Goal: Navigation & Orientation: Find specific page/section

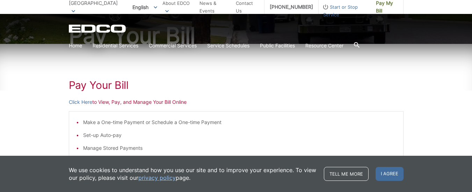
scroll to position [105, 0]
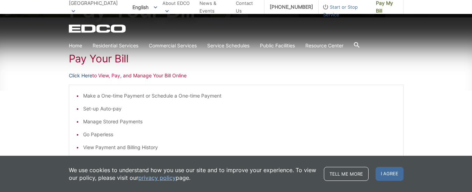
click at [78, 74] on link "Click Here" at bounding box center [80, 76] width 23 height 8
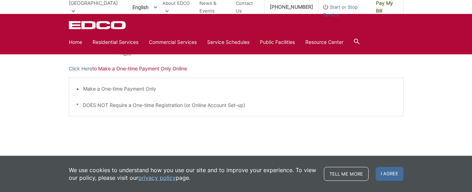
scroll to position [244, 0]
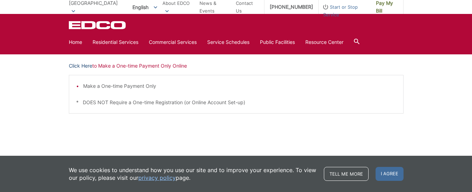
click at [74, 65] on link "Click Here" at bounding box center [80, 66] width 23 height 8
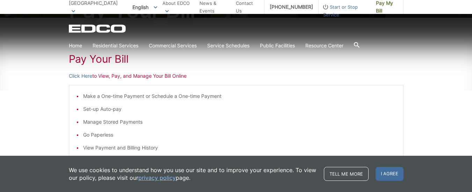
scroll to position [105, 0]
click at [73, 74] on link "Click Here" at bounding box center [80, 76] width 23 height 8
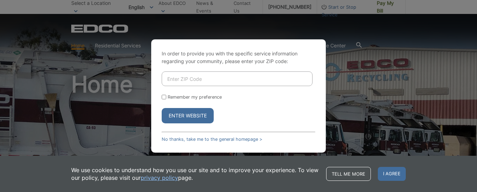
click at [210, 80] on input "Enter ZIP Code" at bounding box center [237, 79] width 151 height 15
type input "91977"
click at [183, 115] on button "Enter Website" at bounding box center [188, 115] width 52 height 15
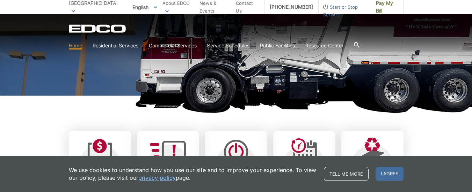
scroll to position [140, 0]
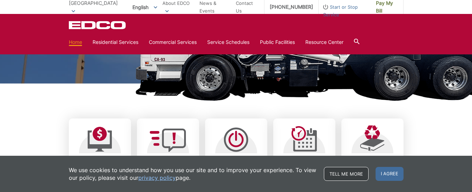
click at [337, 171] on link "Tell me more" at bounding box center [346, 174] width 45 height 14
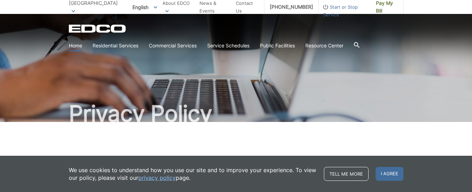
click at [73, 44] on link "Home" at bounding box center [75, 46] width 13 height 8
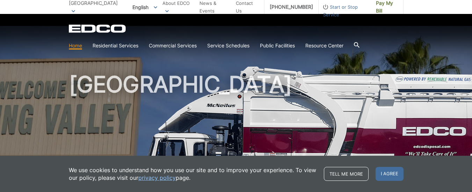
click at [385, 174] on span "I agree" at bounding box center [389, 174] width 28 height 14
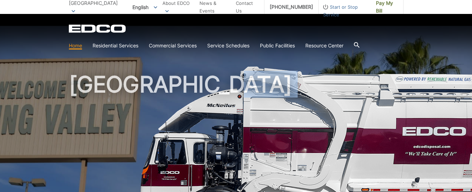
click at [385, 174] on h1 "[GEOGRAPHIC_DATA]" at bounding box center [236, 149] width 334 height 153
